Goal: Task Accomplishment & Management: Manage account settings

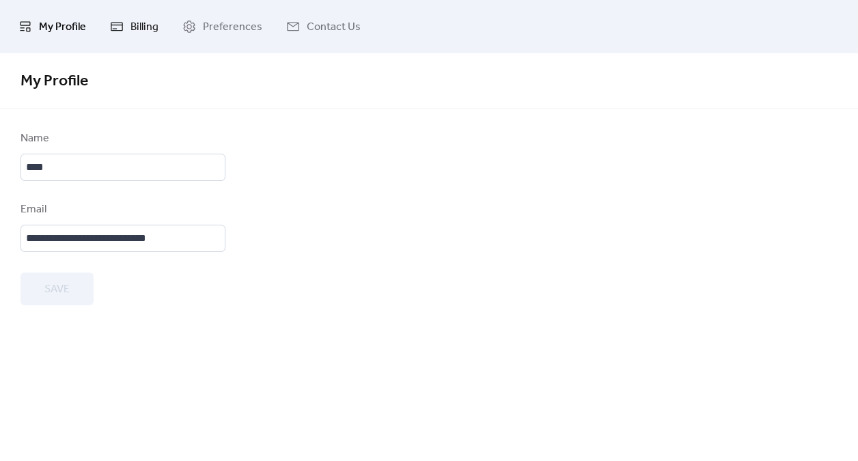
click at [128, 31] on link "Billing" at bounding box center [134, 26] width 69 height 42
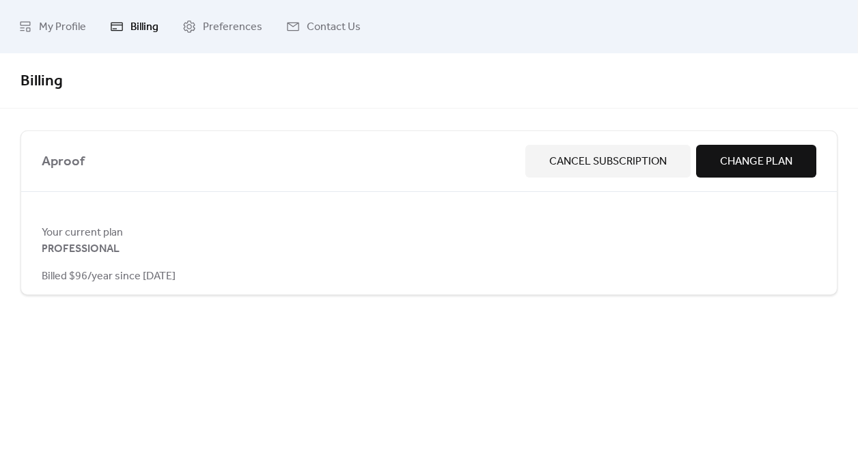
click at [578, 167] on span "Cancel Subscription" at bounding box center [609, 162] width 118 height 16
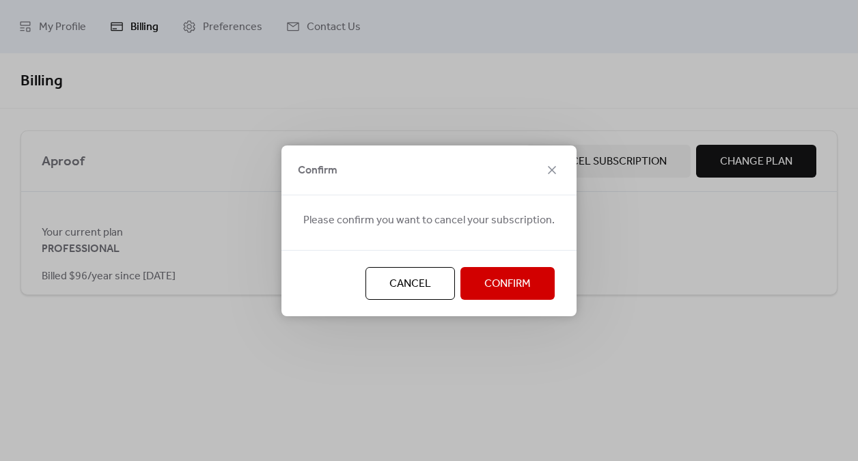
click at [487, 280] on span "Confirm" at bounding box center [508, 284] width 46 height 16
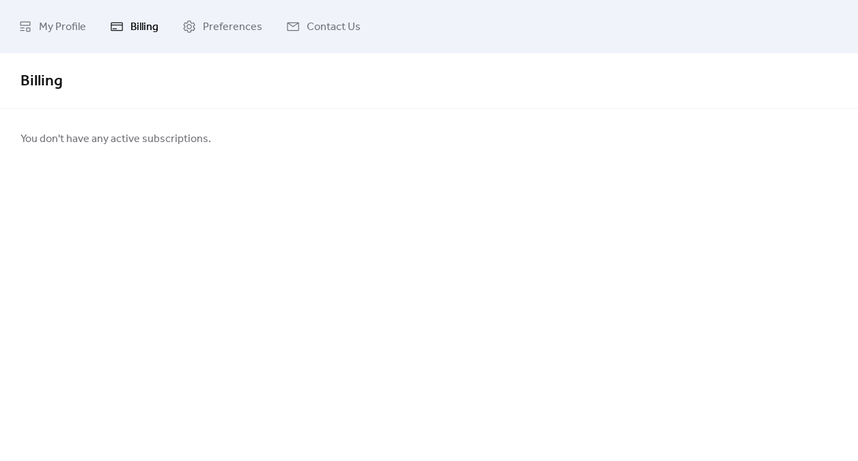
click at [124, 35] on link "Billing" at bounding box center [134, 26] width 69 height 42
click at [217, 26] on span "Preferences" at bounding box center [232, 27] width 59 height 22
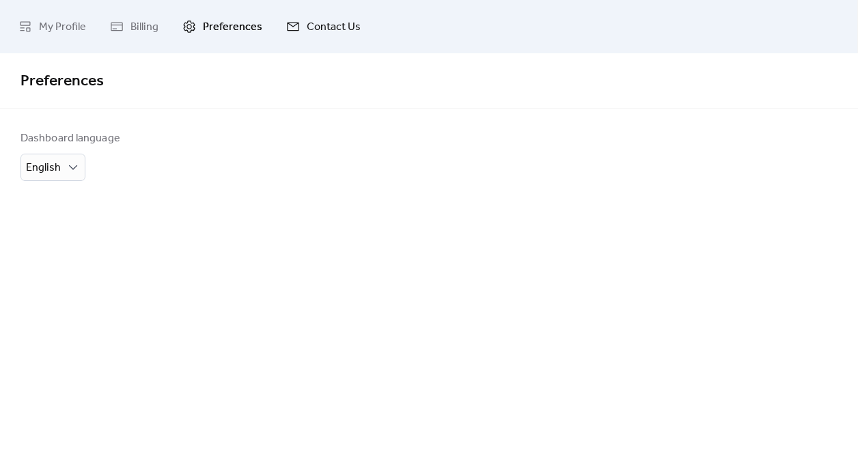
click at [277, 29] on link "Contact Us" at bounding box center [323, 26] width 95 height 42
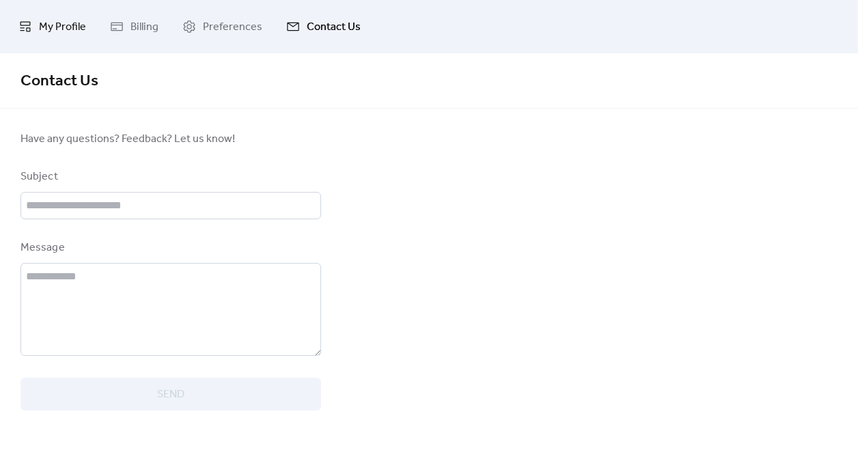
click at [32, 21] on link "My Profile" at bounding box center [52, 26] width 88 height 42
